Goal: Information Seeking & Learning: Understand process/instructions

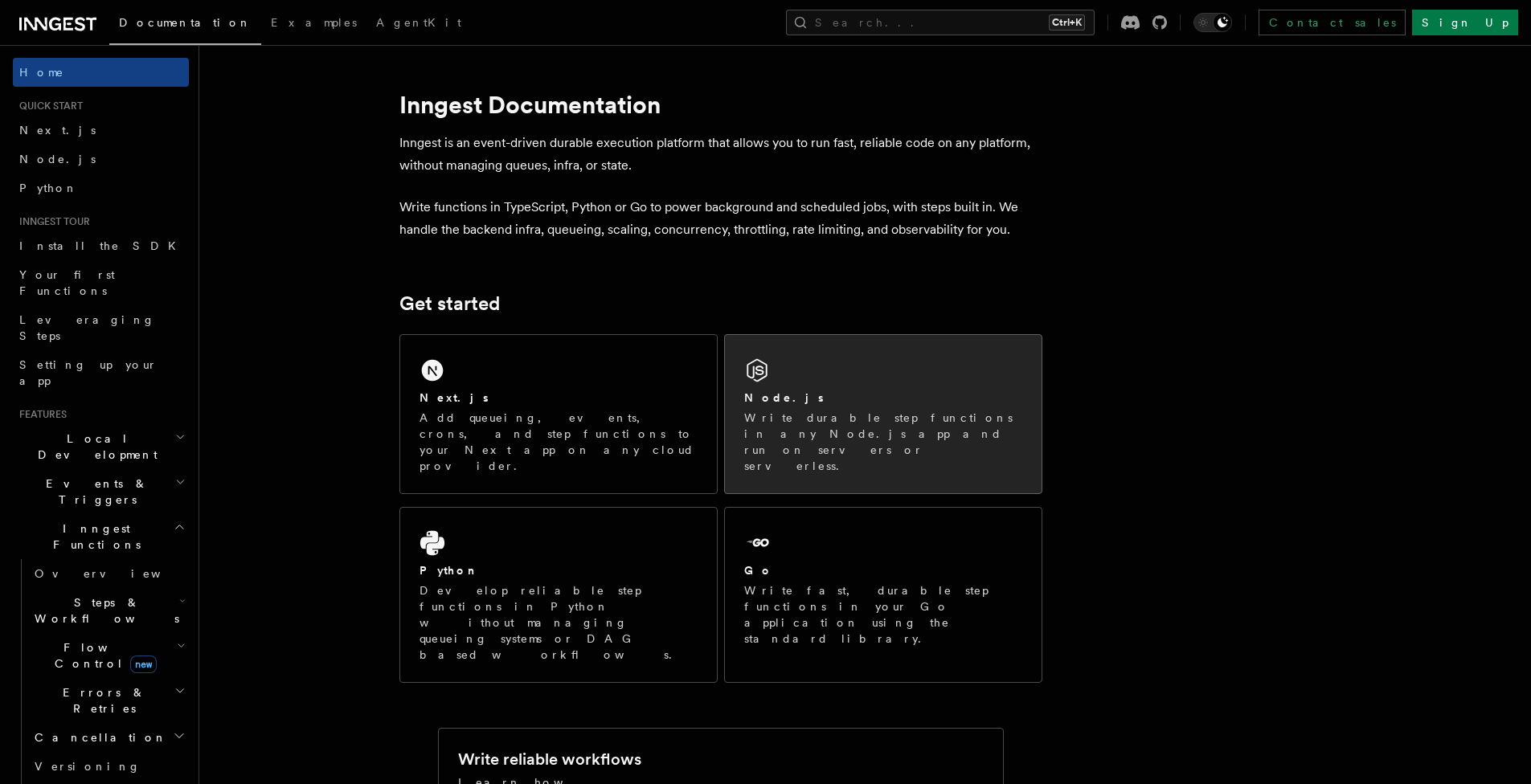
click at [797, 407] on div "Node.js Write durable step functions in any Node.js app and run on servers or s…" at bounding box center [882, 431] width 278 height 84
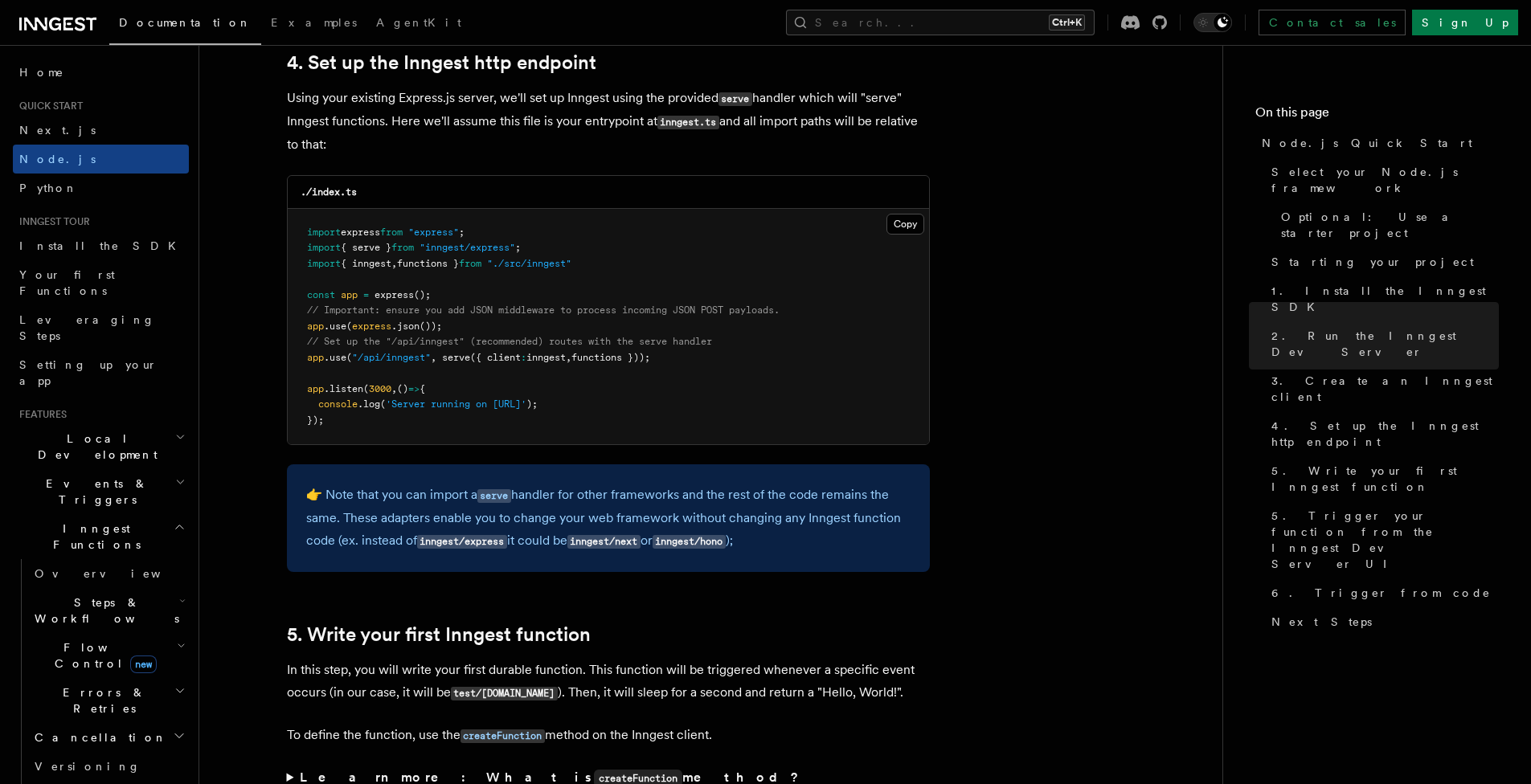
scroll to position [2458, 0]
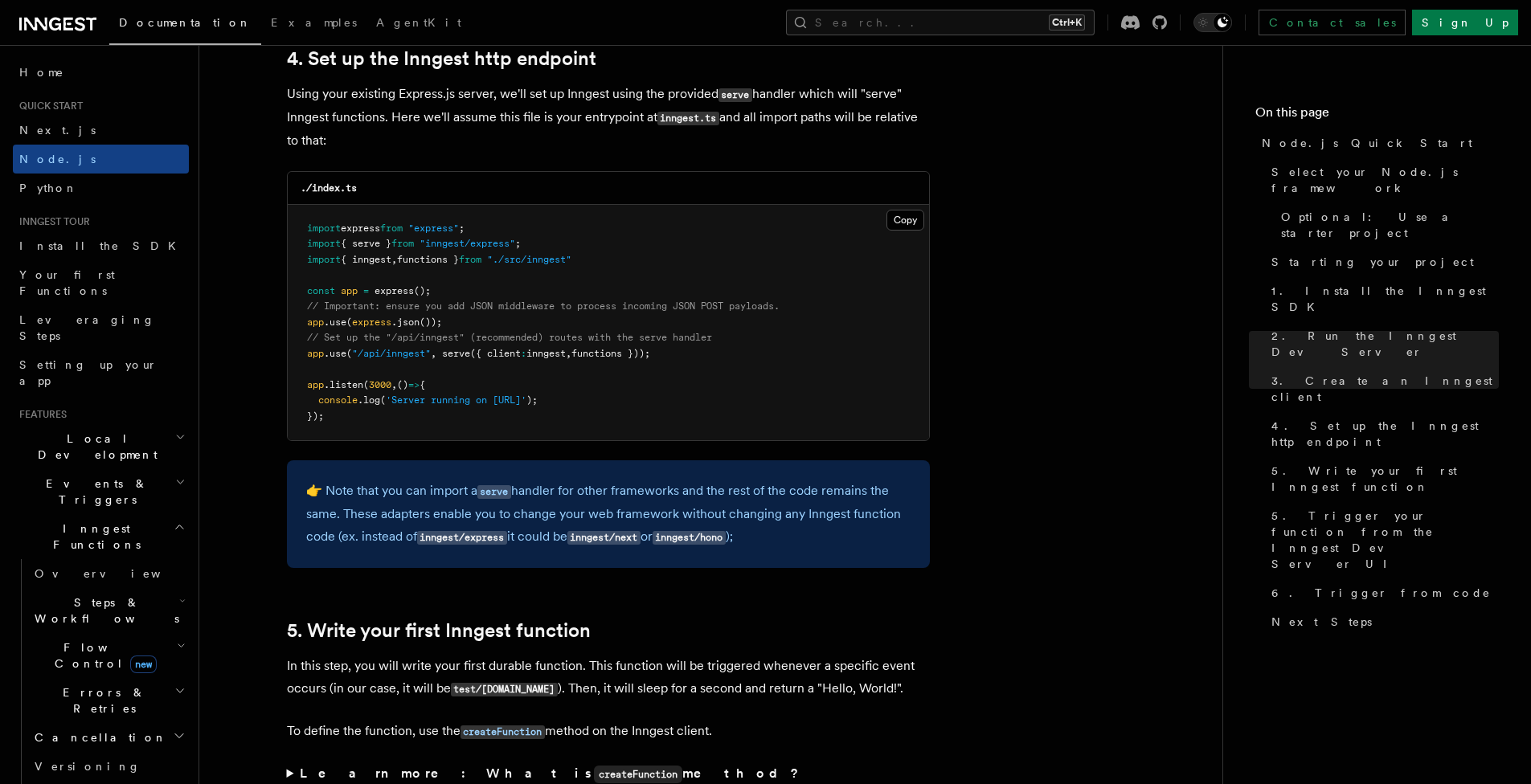
drag, startPoint x: 674, startPoint y: 356, endPoint x: 308, endPoint y: 356, distance: 366.0
click at [308, 356] on pre "import express from "express" ; import { serve } from "inngest/express" ; impor…" at bounding box center [607, 323] width 641 height 236
copy span "app .use ( "/api/inngest" , serve ({ client : inngest , functions }));"
